Goal: Transaction & Acquisition: Purchase product/service

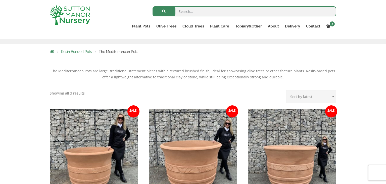
scroll to position [80, 0]
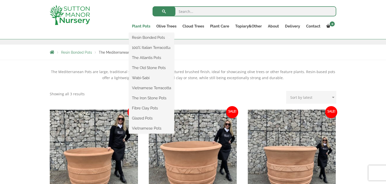
click at [141, 25] on link "Plant Pots" at bounding box center [141, 26] width 24 height 7
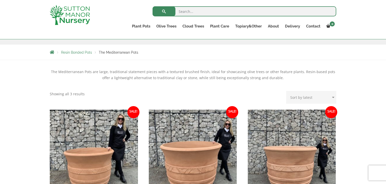
click at [194, 11] on input "search" at bounding box center [245, 11] width 184 height 10
type input "white extra large planters"
click at [171, 8] on button "submit" at bounding box center [164, 11] width 23 height 10
click at [164, 11] on span "submit" at bounding box center [164, 11] width 0 height 0
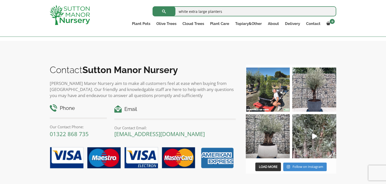
scroll to position [187, 0]
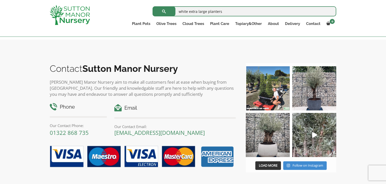
click at [268, 145] on img at bounding box center [268, 135] width 44 height 44
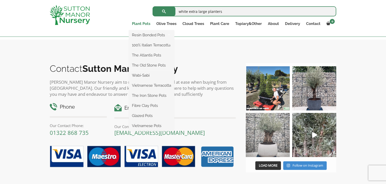
click at [143, 22] on link "Plant Pots" at bounding box center [141, 23] width 24 height 7
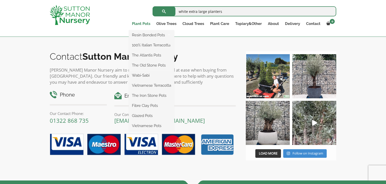
scroll to position [200, 0]
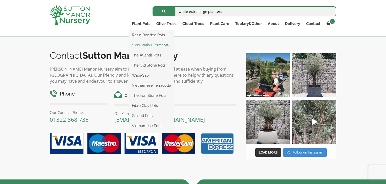
click at [139, 43] on link "100% Italian Terracotta" at bounding box center [151, 45] width 45 height 8
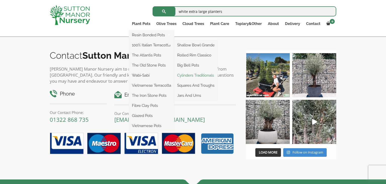
click at [189, 78] on link "Cylinders Traditionals" at bounding box center [195, 75] width 43 height 8
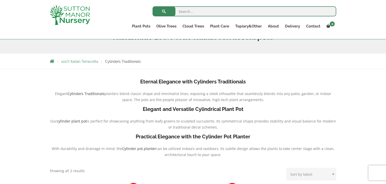
scroll to position [79, 0]
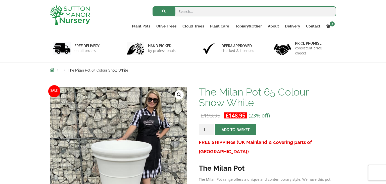
scroll to position [29, 0]
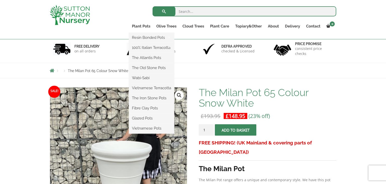
click at [136, 33] on ul "Resin Bonded Pots The Amalfi Pots The Milan Pots The Capri Pots The Brunello Po…" at bounding box center [151, 83] width 45 height 101
click at [142, 36] on link "Resin Bonded Pots" at bounding box center [151, 38] width 45 height 8
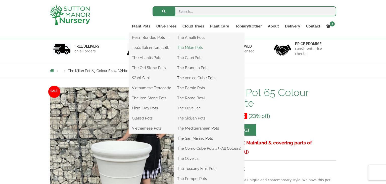
click at [188, 48] on link "The Milan Pots" at bounding box center [209, 48] width 70 height 8
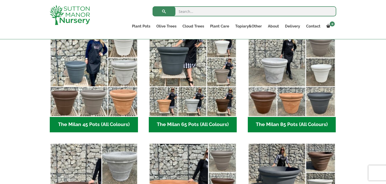
scroll to position [140, 0]
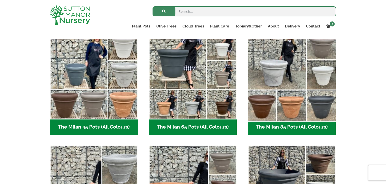
click at [318, 119] on img "Visit product category The Milan 85 Pots (All Colours)" at bounding box center [292, 75] width 93 height 93
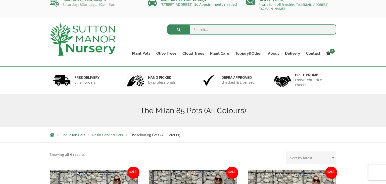
scroll to position [7, 0]
click at [104, 135] on span "Resin Bonded Pots" at bounding box center [107, 134] width 31 height 4
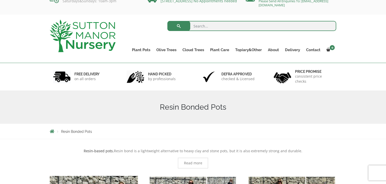
scroll to position [11, 0]
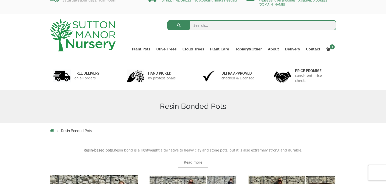
click at [67, 131] on span "Resin Bonded Pots" at bounding box center [76, 130] width 31 height 4
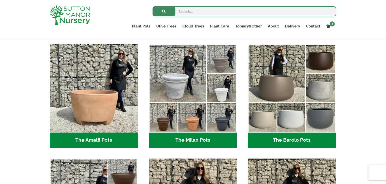
scroll to position [133, 0]
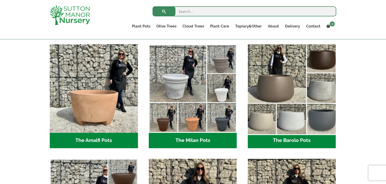
click at [282, 119] on img "Visit product category The Barolo Pots" at bounding box center [292, 88] width 93 height 93
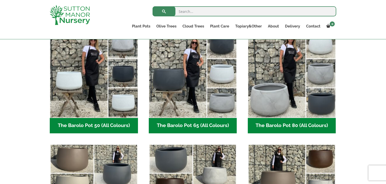
scroll to position [143, 0]
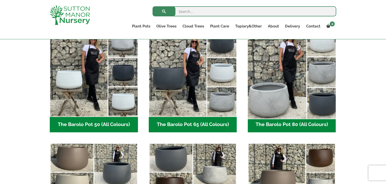
click at [271, 88] on img "Visit product category The Barolo Pot 80 (All Colours)" at bounding box center [292, 72] width 93 height 93
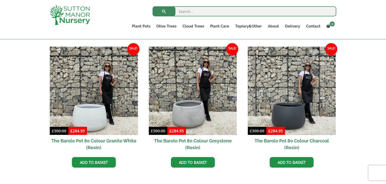
scroll to position [253, 0]
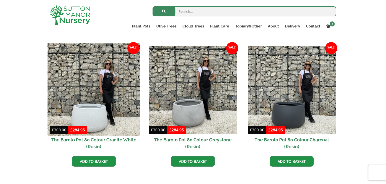
click at [70, 111] on img at bounding box center [94, 89] width 93 height 93
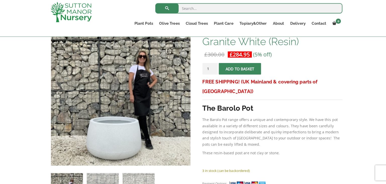
scroll to position [89, 0]
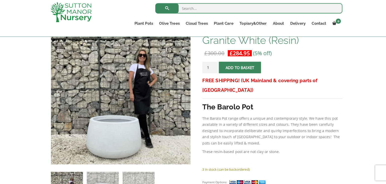
click at [0, 17] on div "Search for: Plant Pots Resin Bonded Pots The Amalfi Pots The Milan Pots The Cap…" at bounding box center [193, 19] width 386 height 39
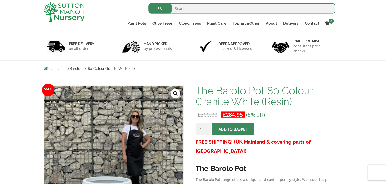
scroll to position [30, 0]
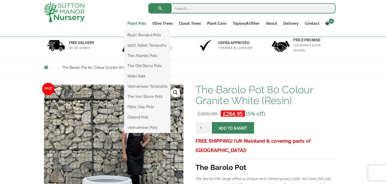
click at [143, 24] on link "Plant Pots" at bounding box center [141, 26] width 24 height 7
click at [144, 58] on link "The Atlantis Pots" at bounding box center [151, 58] width 45 height 8
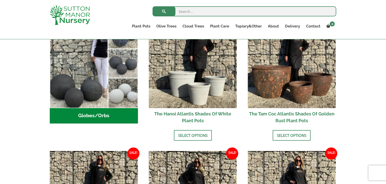
scroll to position [191, 0]
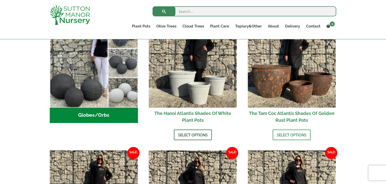
click at [189, 138] on link "Select options" at bounding box center [193, 134] width 38 height 11
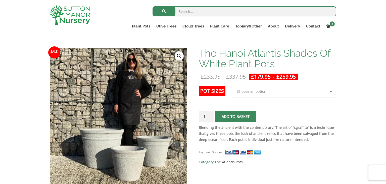
scroll to position [68, 0]
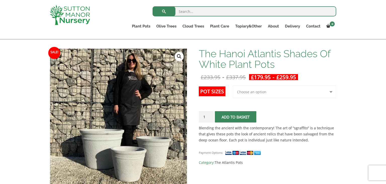
click at [325, 88] on select "Choose an option 3rd to Largest Pot In The Picture 2nd to Largest Pot In The Pi…" at bounding box center [284, 91] width 103 height 13
select select "Largest pot In The Picture"
click at [233, 85] on select "Choose an option 3rd to Largest Pot In The Picture 2nd to Largest Pot In The Pi…" at bounding box center [284, 91] width 103 height 13
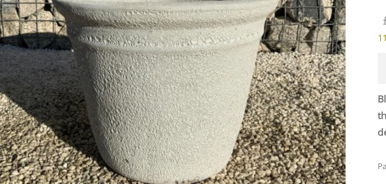
scroll to position [112, 0]
